Goal: Task Accomplishment & Management: Complete application form

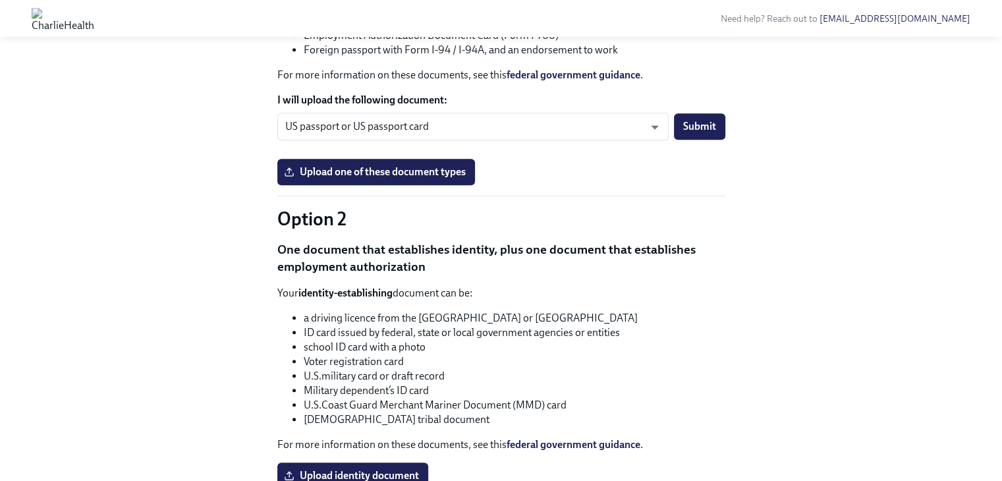
scroll to position [799, 0]
click at [361, 178] on span "Upload one of these document types" at bounding box center [376, 171] width 179 height 13
click at [0, 0] on input "Upload one of these document types" at bounding box center [0, 0] width 0 height 0
click at [384, 178] on span "Upload one of these document types" at bounding box center [376, 171] width 179 height 13
click at [0, 0] on input "Upload one of these document types" at bounding box center [0, 0] width 0 height 0
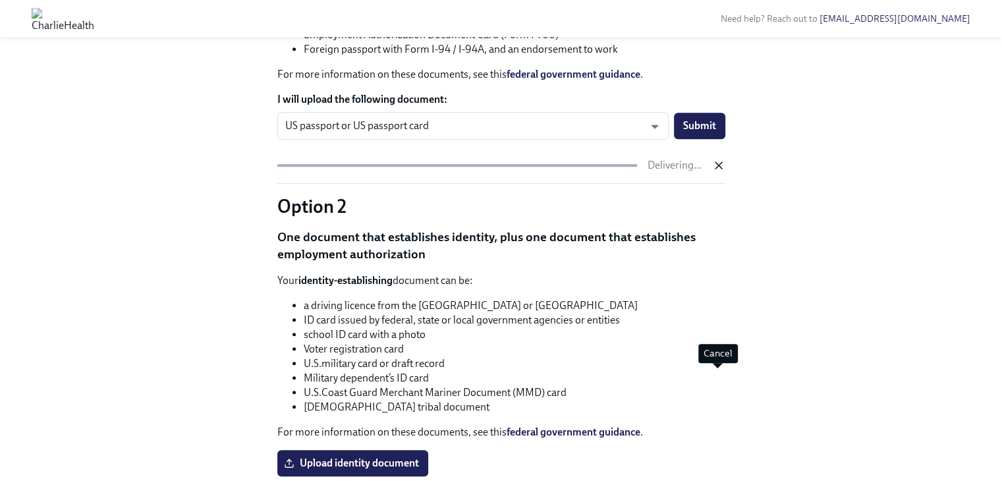
click at [719, 169] on icon "button" at bounding box center [718, 165] width 7 height 7
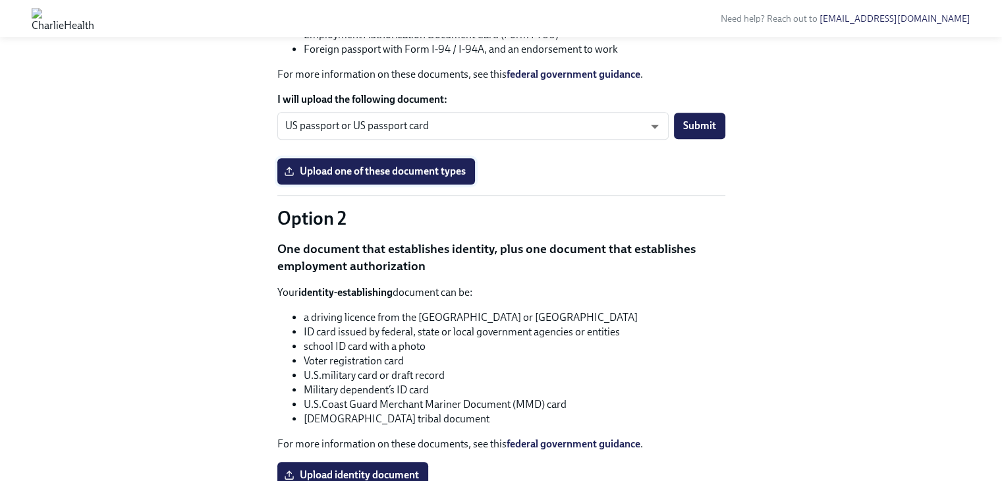
click at [380, 178] on span "Upload one of these document types" at bounding box center [376, 171] width 179 height 13
click at [0, 0] on input "Upload one of these document types" at bounding box center [0, 0] width 0 height 0
click at [688, 132] on span "Submit" at bounding box center [699, 125] width 33 height 13
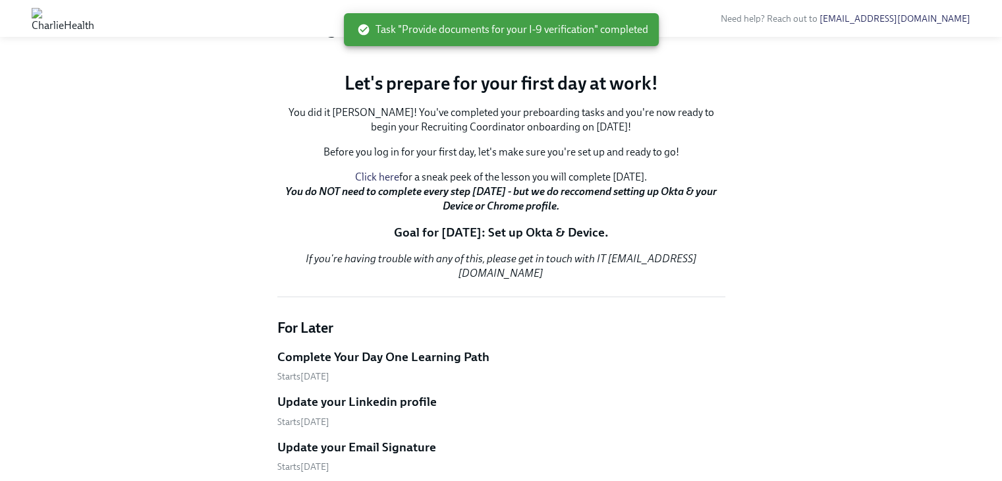
scroll to position [155, 0]
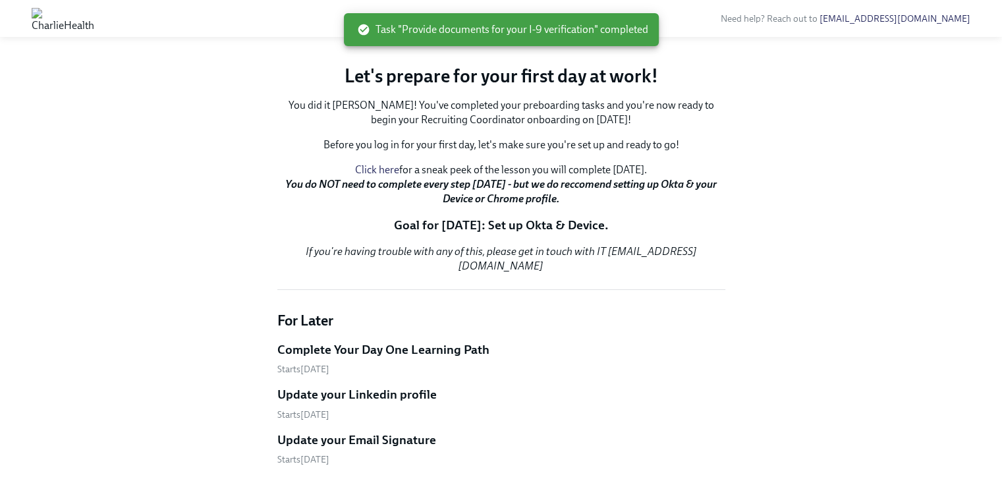
click at [501, 53] on button "Zoom image" at bounding box center [501, 53] width 448 height 0
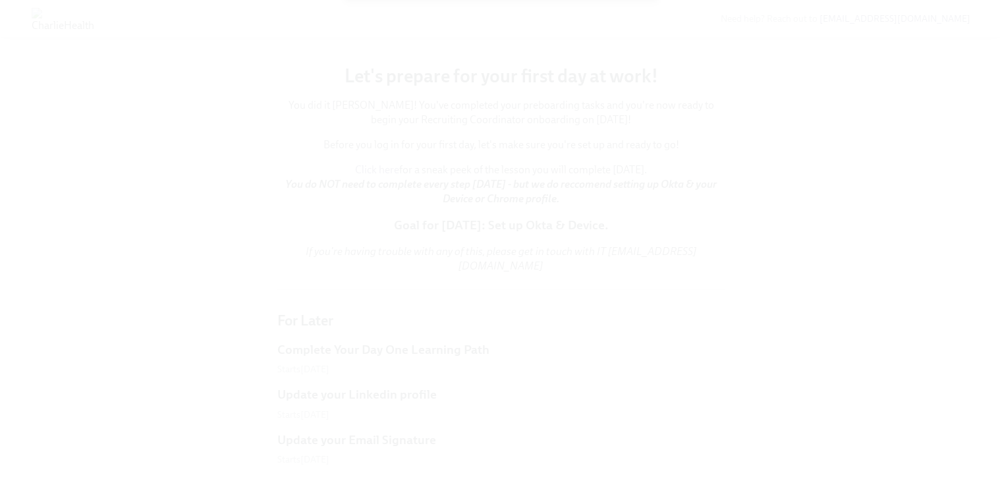
click at [767, 88] on button "Unzoom image" at bounding box center [501, 240] width 1002 height 481
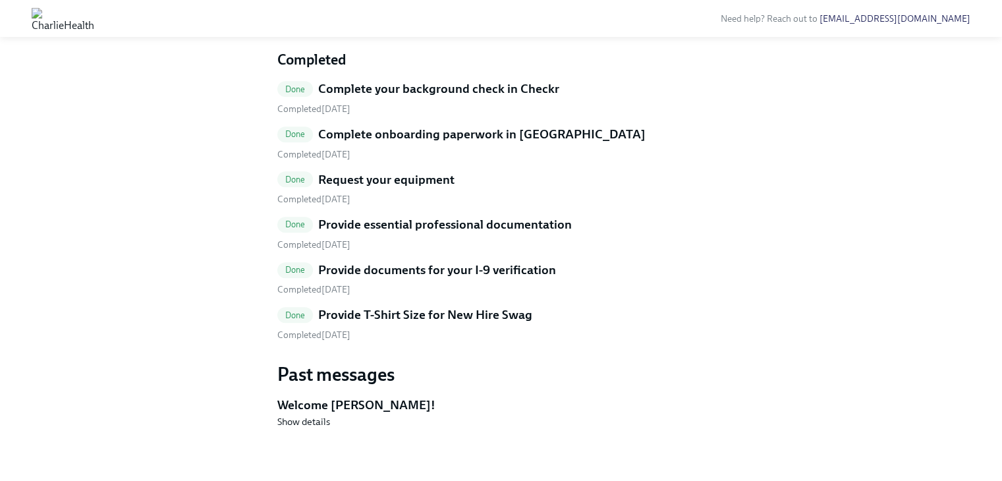
scroll to position [671, 0]
click at [298, 229] on span "Done" at bounding box center [295, 224] width 36 height 10
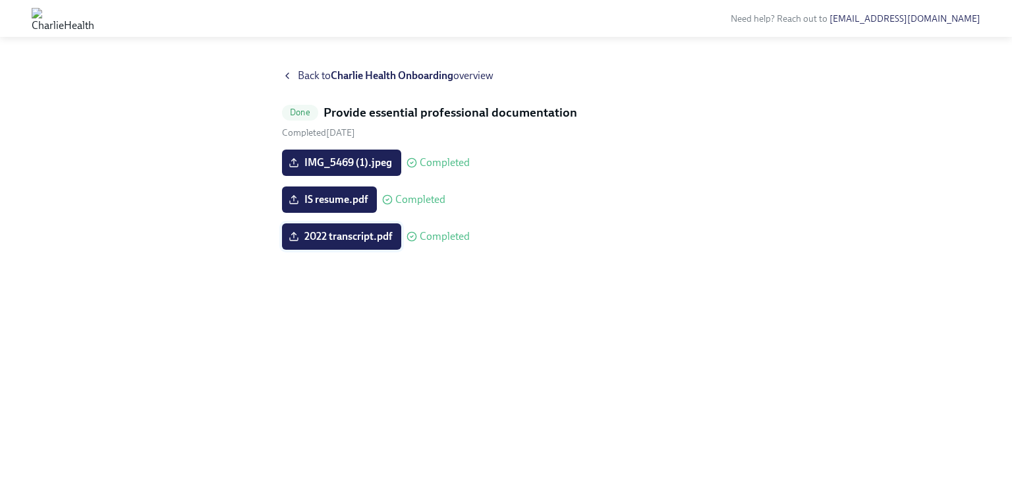
click at [302, 237] on span "2022 transcript.pdf" at bounding box center [341, 236] width 101 height 13
click at [0, 0] on input "2022 transcript.pdf" at bounding box center [0, 0] width 0 height 0
click at [360, 239] on span "2022 transcript.pdf" at bounding box center [341, 236] width 101 height 13
click at [0, 0] on input "2022 transcript.pdf" at bounding box center [0, 0] width 0 height 0
click at [287, 76] on icon at bounding box center [287, 75] width 3 height 5
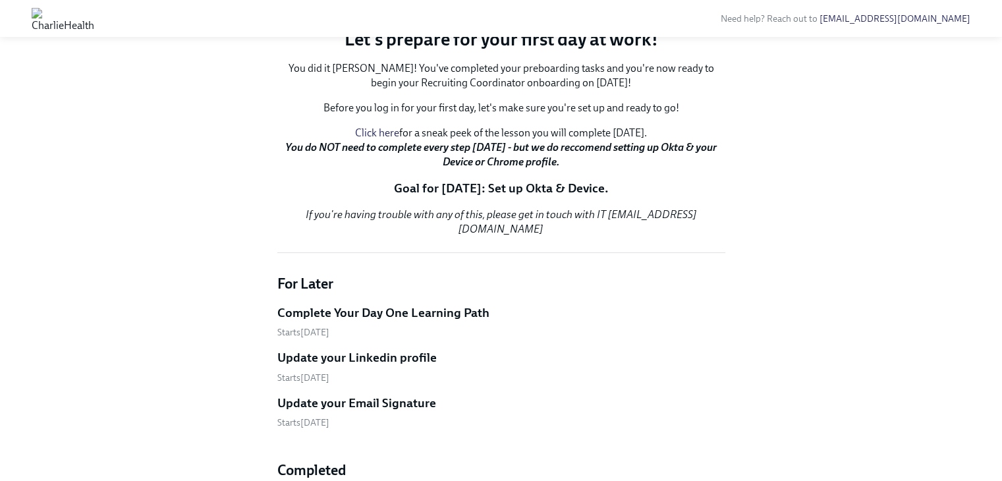
scroll to position [192, 0]
